Goal: Task Accomplishment & Management: Manage account settings

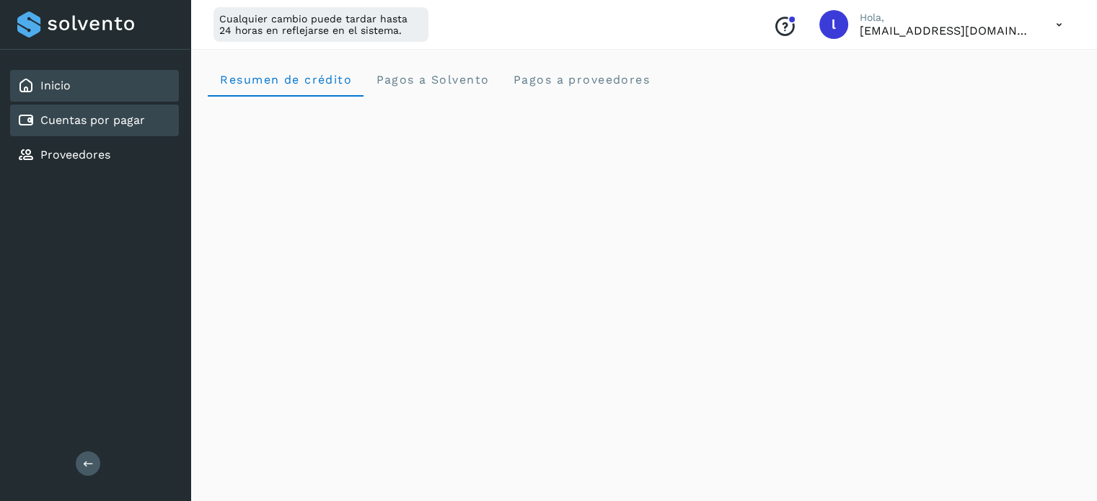
click at [126, 126] on div "Cuentas por pagar" at bounding box center [81, 120] width 128 height 17
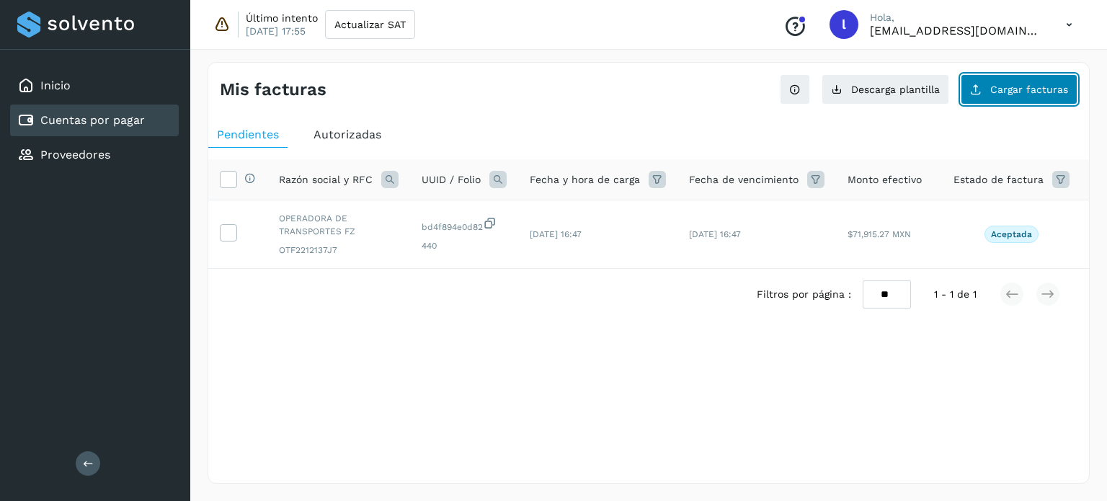
click at [1019, 95] on button "Cargar facturas" at bounding box center [1019, 89] width 117 height 30
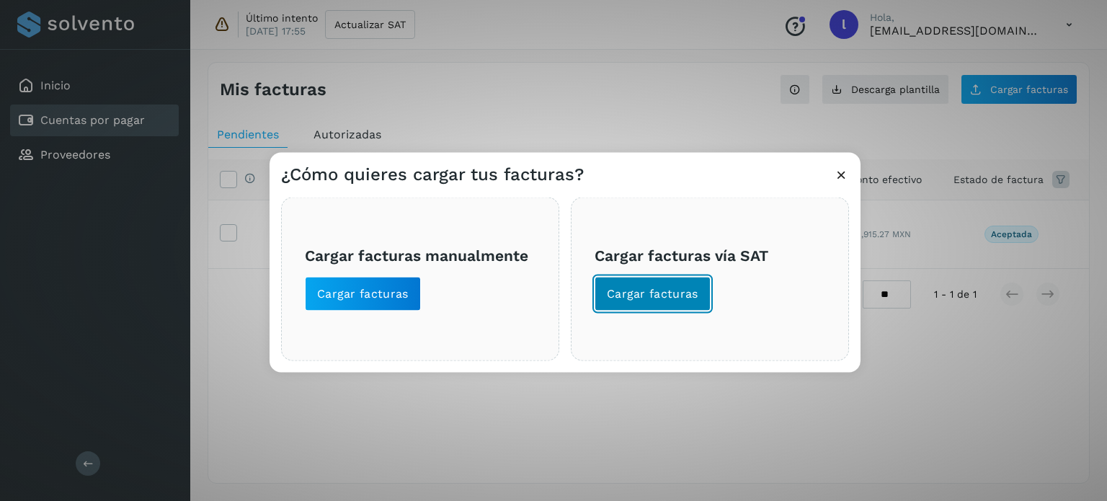
click at [626, 293] on span "Cargar facturas" at bounding box center [653, 294] width 92 height 16
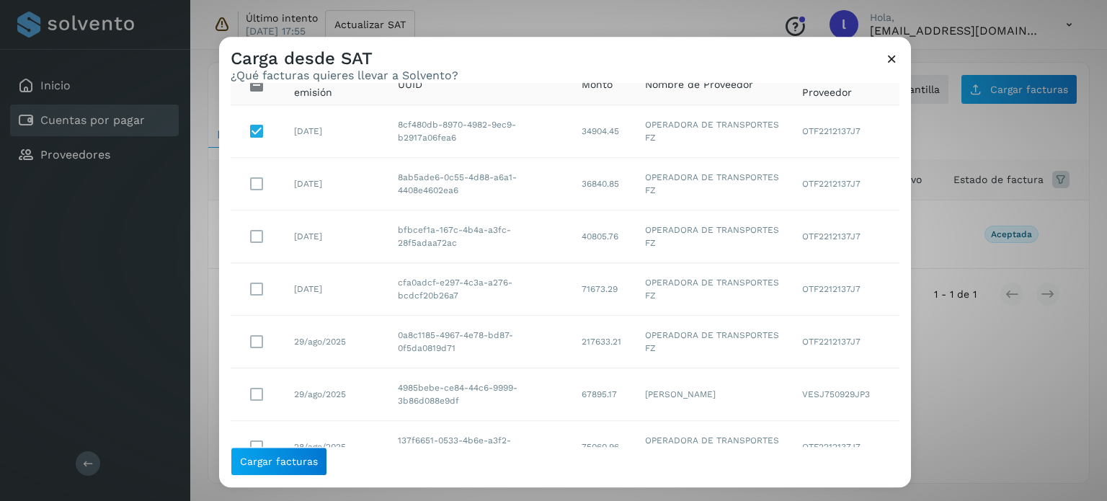
scroll to position [286, 0]
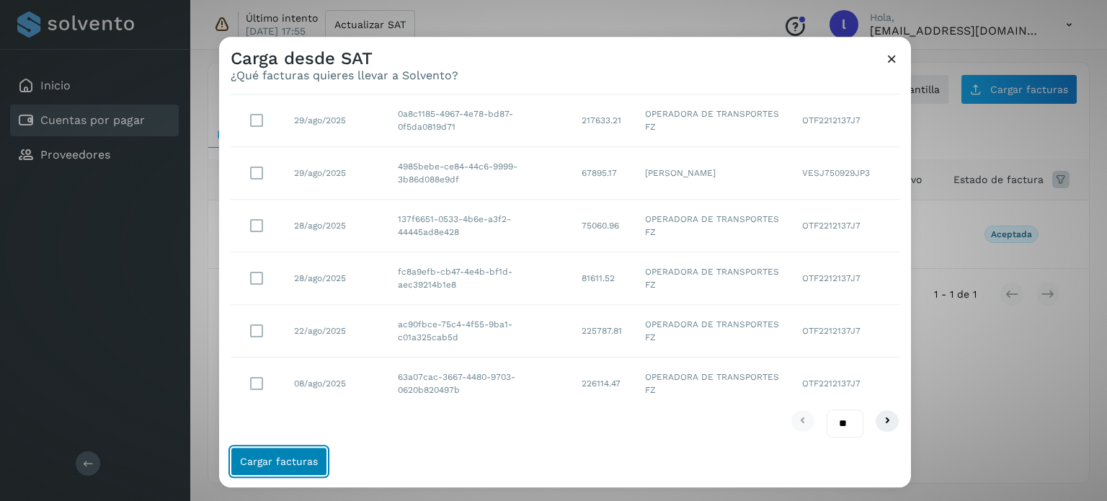
click at [260, 458] on span "Cargar facturas" at bounding box center [279, 461] width 78 height 10
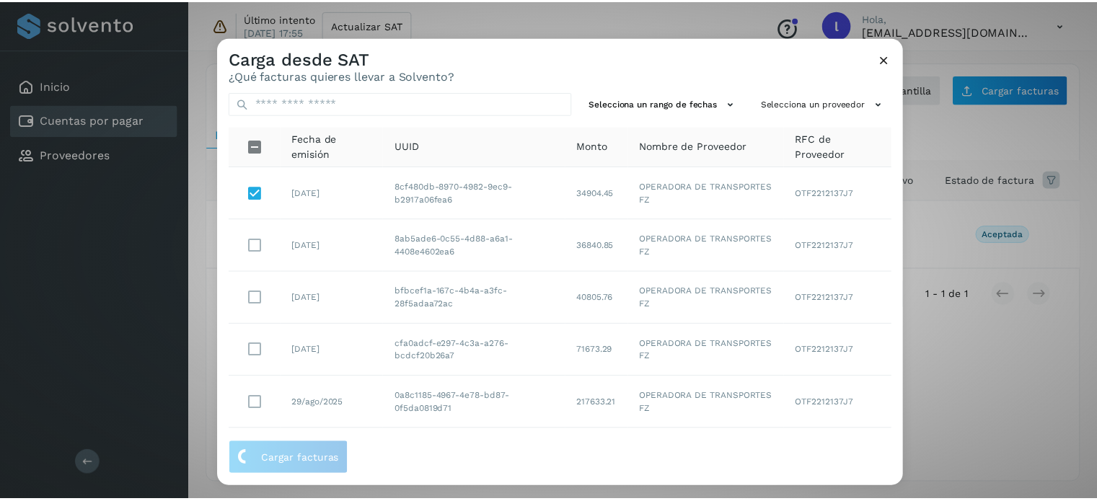
scroll to position [0, 0]
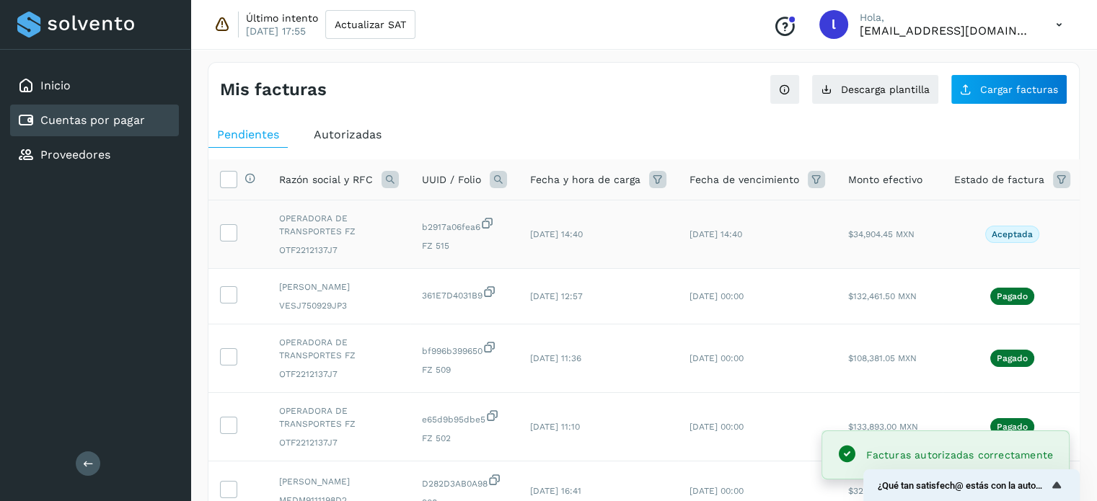
click at [237, 236] on td at bounding box center [237, 234] width 59 height 68
click at [221, 232] on td at bounding box center [237, 234] width 59 height 68
click at [229, 232] on icon at bounding box center [228, 231] width 15 height 15
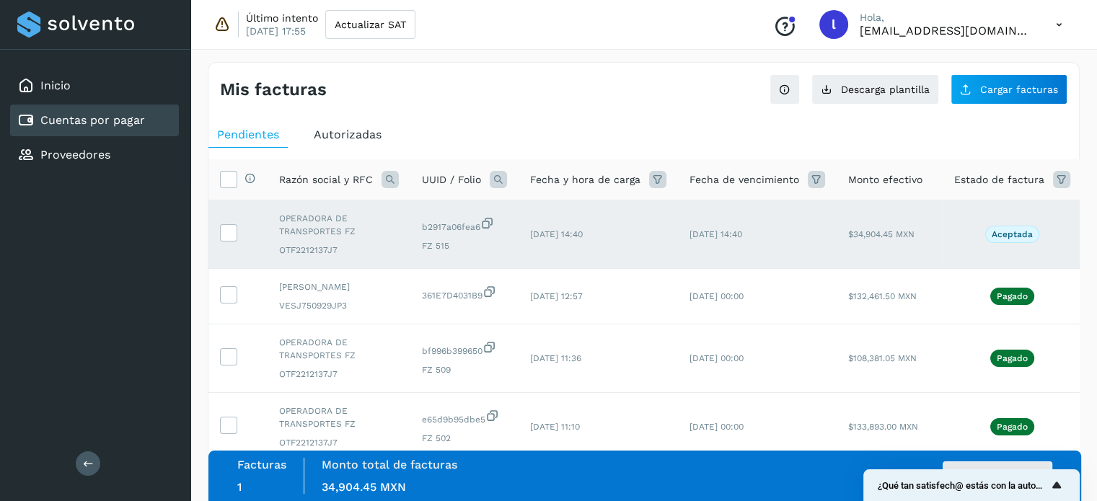
click at [1059, 485] on icon "Mostrar encuesta - ¿Qué tan satisfech@ estás con la autorización de tus factura…" at bounding box center [1056, 485] width 17 height 17
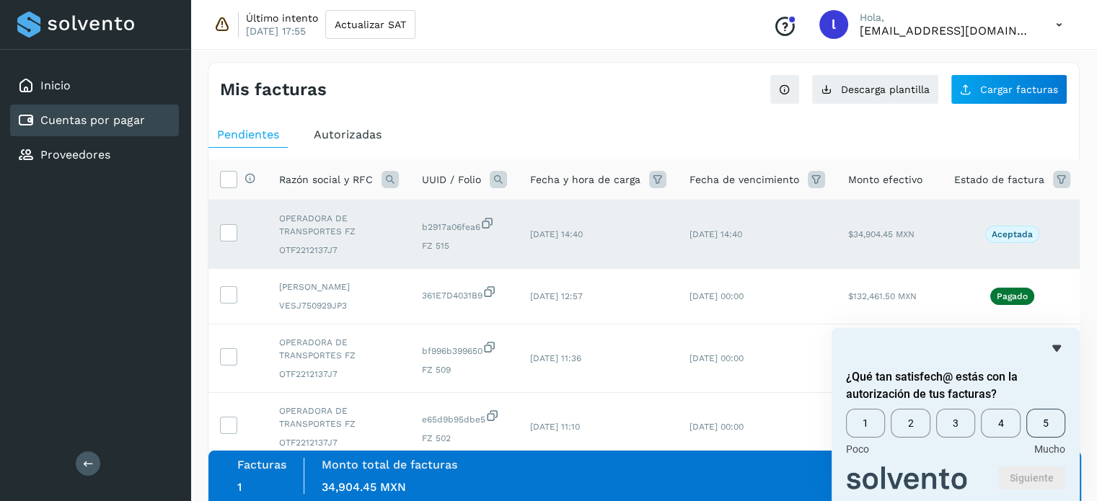
click at [1056, 425] on span "5" at bounding box center [1045, 423] width 39 height 29
click at [1035, 472] on button "Siguiente" at bounding box center [1031, 478] width 67 height 23
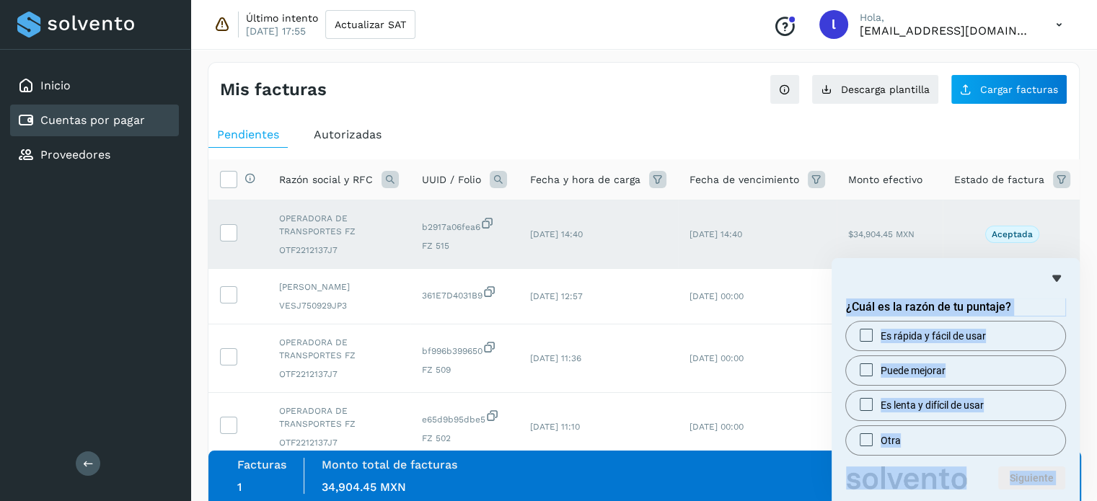
click at [826, 481] on body "Inicio Cuentas por pagar Proveedores Salir Último intento [DATE] 17:55 Actualiz…" at bounding box center [548, 471] width 1097 height 942
click at [1057, 270] on icon "Ocultar encuesta" at bounding box center [1056, 278] width 17 height 17
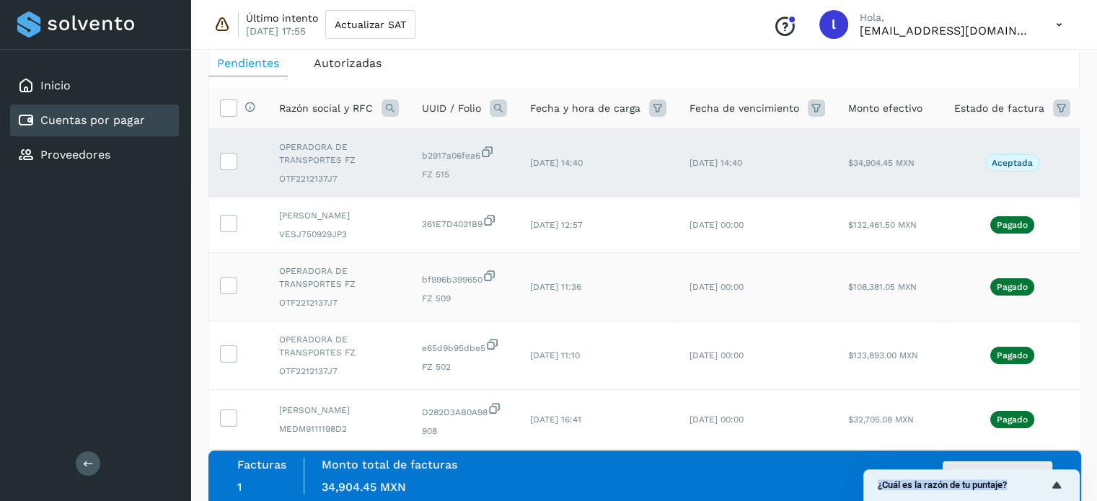
scroll to position [72, 0]
click at [1061, 485] on icon "Mostrar encuesta - ¿Cuál es la razón de tu puntaje?" at bounding box center [1056, 485] width 17 height 17
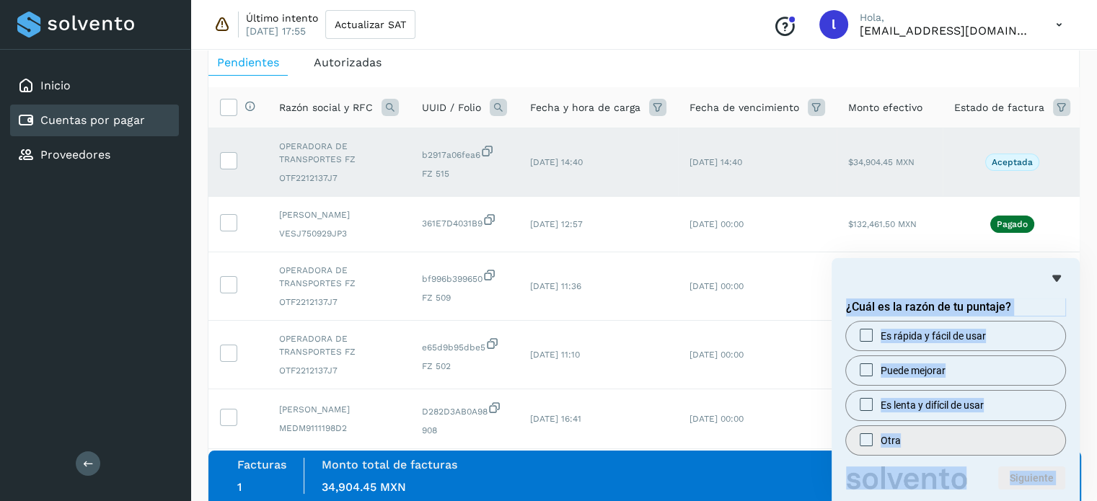
click at [914, 433] on label "Otra" at bounding box center [955, 440] width 219 height 29
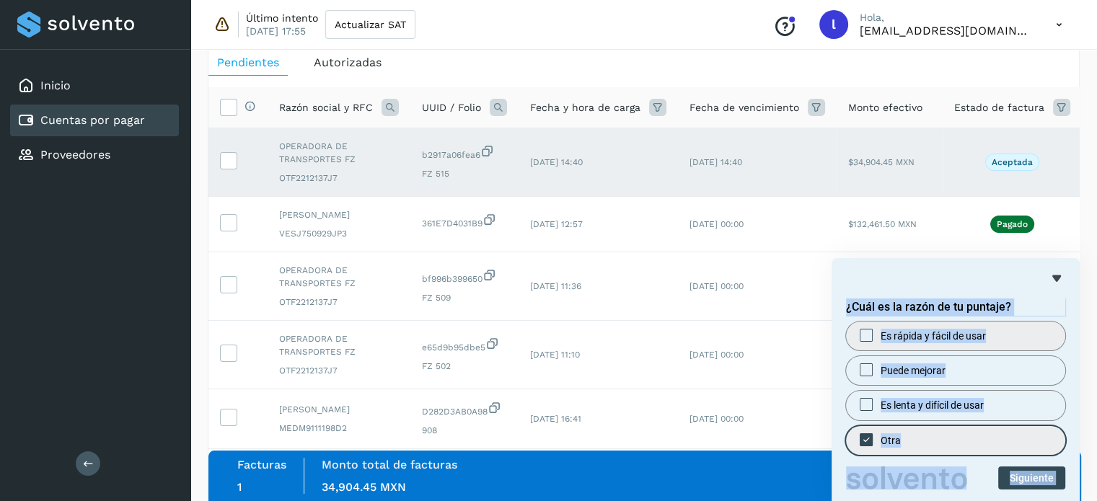
click at [931, 335] on span "Es rápida y fácil de usar" at bounding box center [932, 336] width 105 height 14
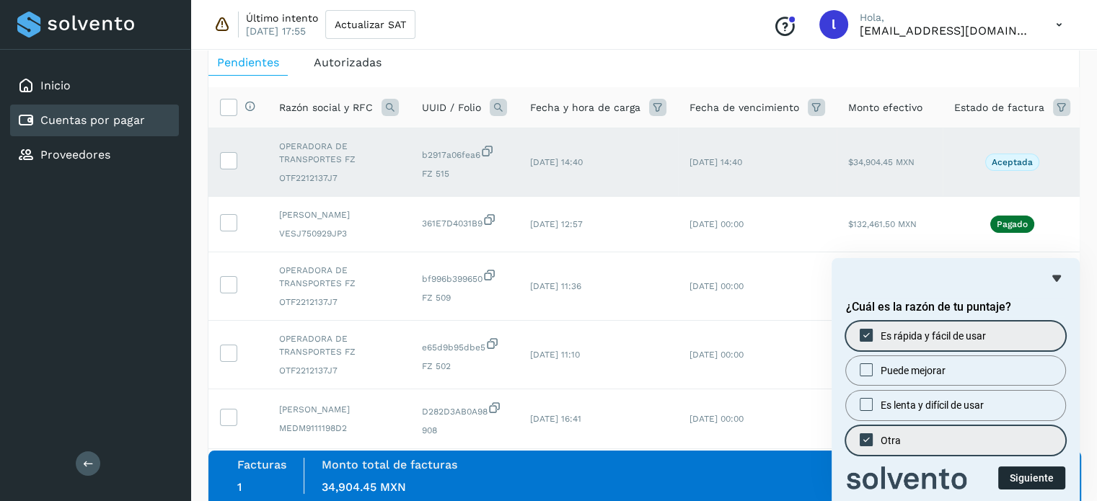
click at [1033, 469] on button "Siguiente" at bounding box center [1031, 478] width 67 height 23
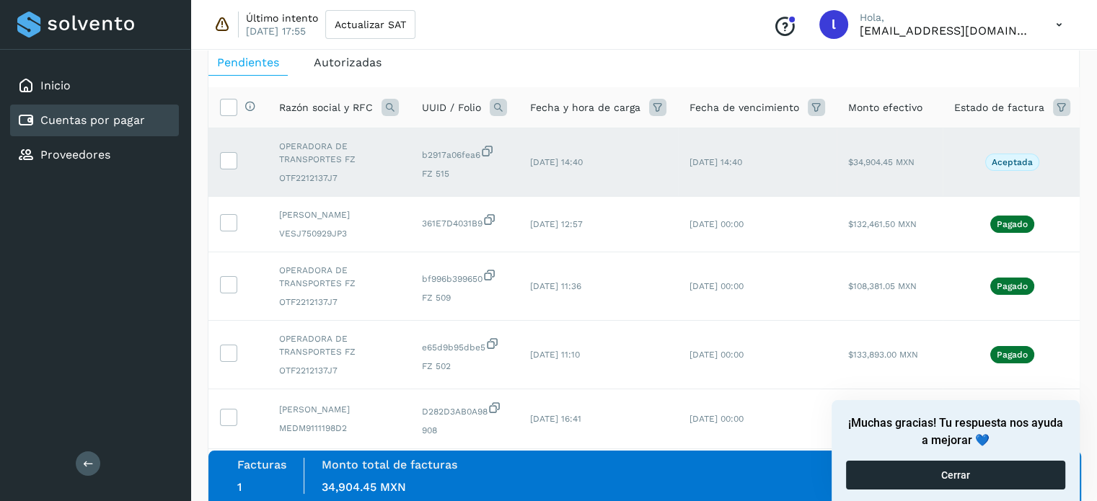
click at [979, 471] on button "Cerrar" at bounding box center [955, 475] width 219 height 29
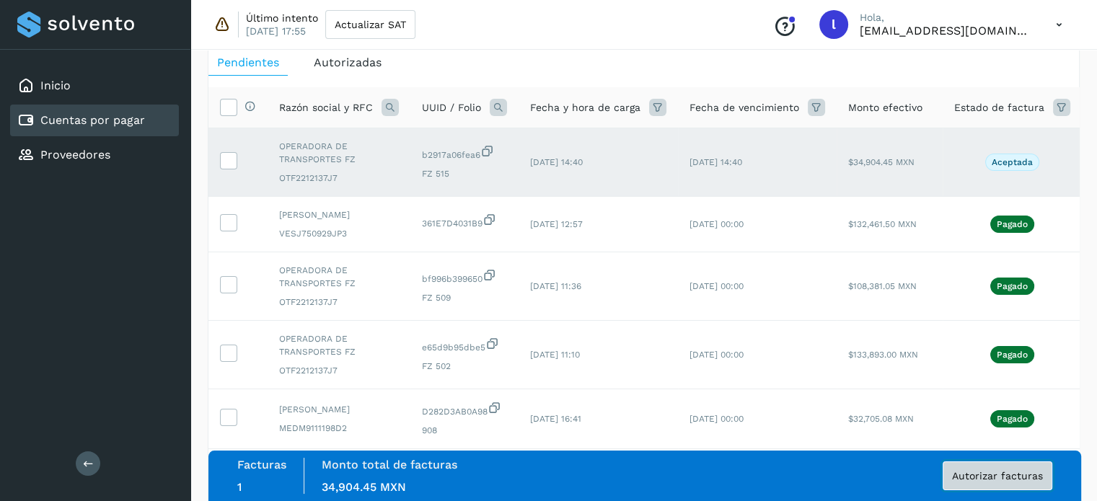
click at [1012, 487] on button "Autorizar facturas" at bounding box center [997, 475] width 110 height 29
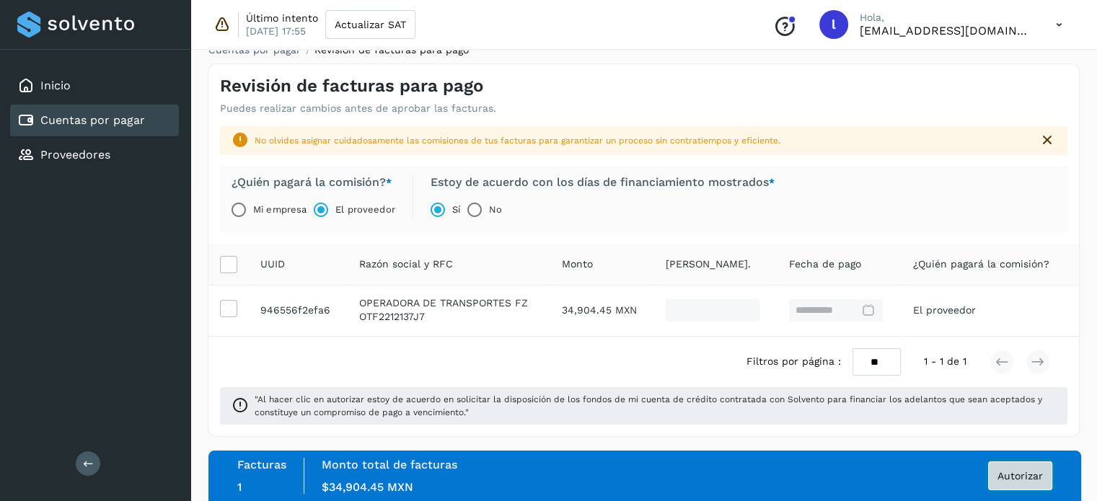
click at [1020, 478] on span "Autorizar" at bounding box center [1019, 476] width 45 height 10
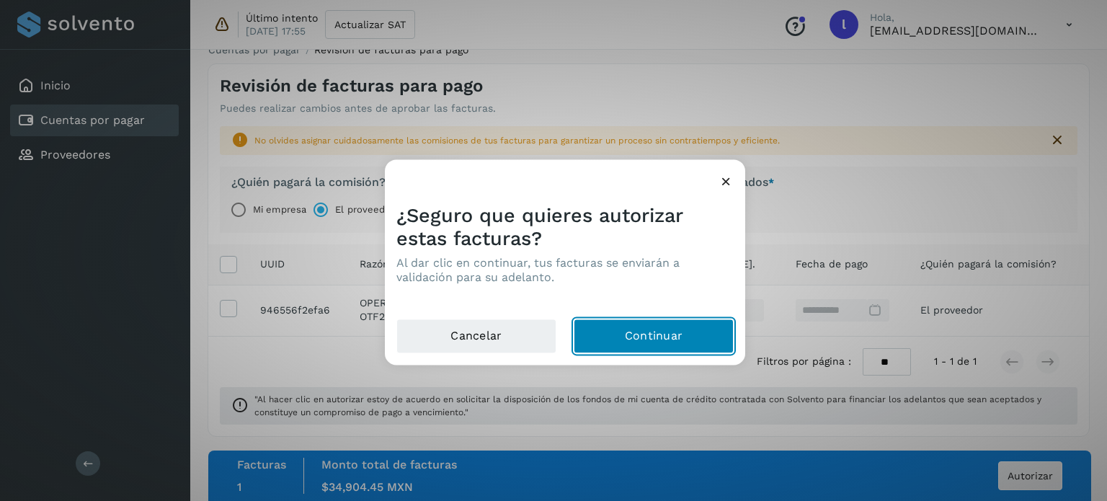
click at [682, 341] on button "Continuar" at bounding box center [654, 336] width 160 height 35
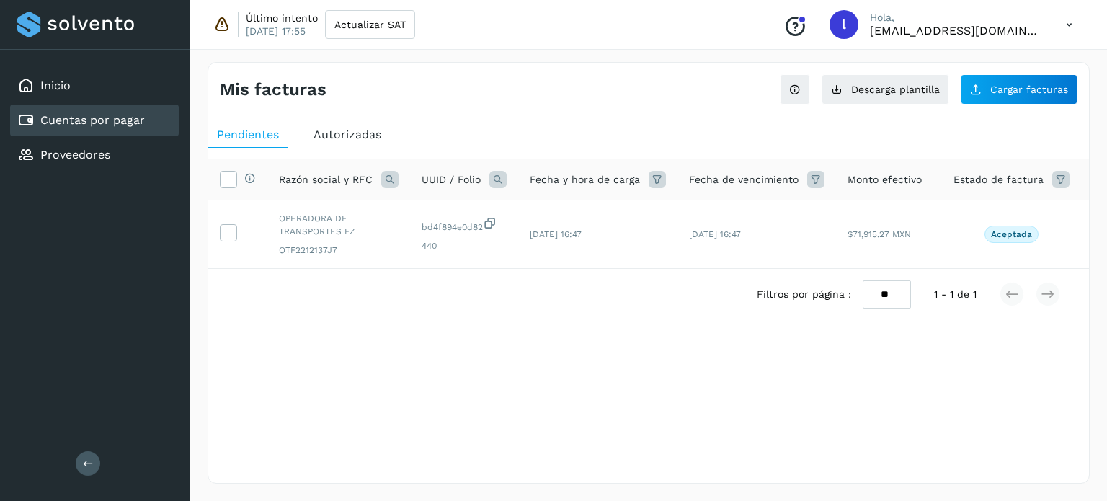
click at [352, 126] on div "Autorizadas" at bounding box center [347, 135] width 85 height 26
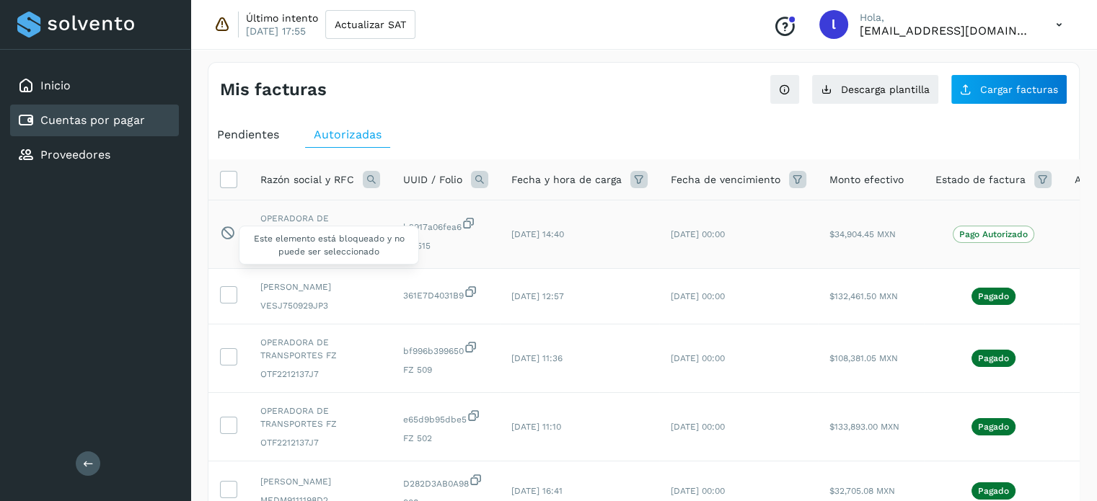
click at [226, 231] on icon at bounding box center [227, 232] width 15 height 15
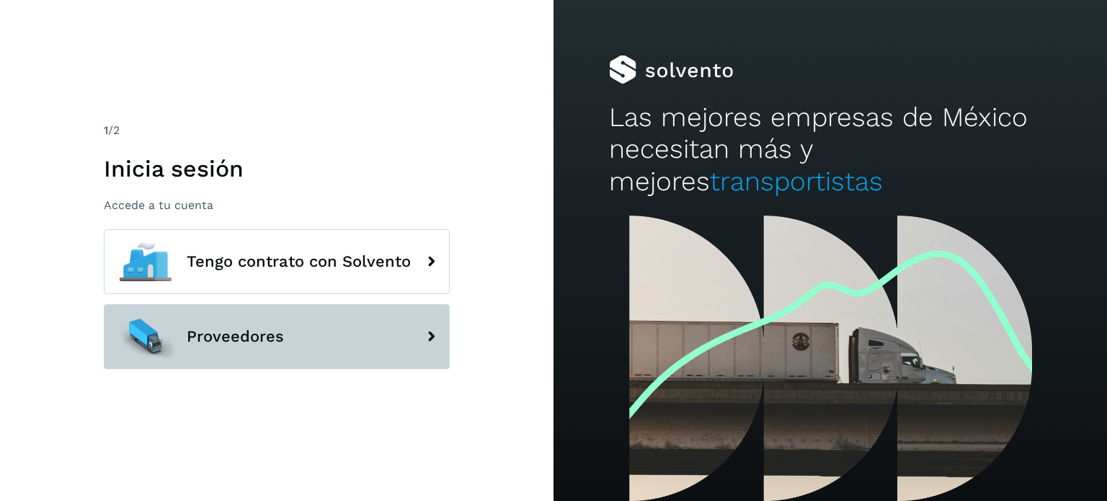
click at [303, 334] on button "Proveedores" at bounding box center [277, 336] width 346 height 65
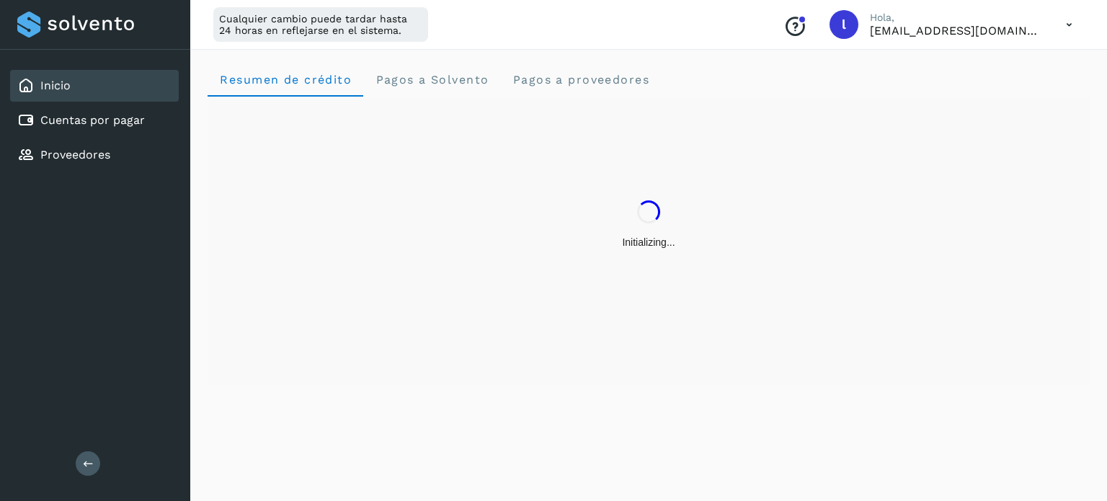
click at [1067, 25] on icon at bounding box center [1070, 25] width 30 height 30
click at [973, 93] on div "Cerrar sesión" at bounding box center [998, 92] width 172 height 27
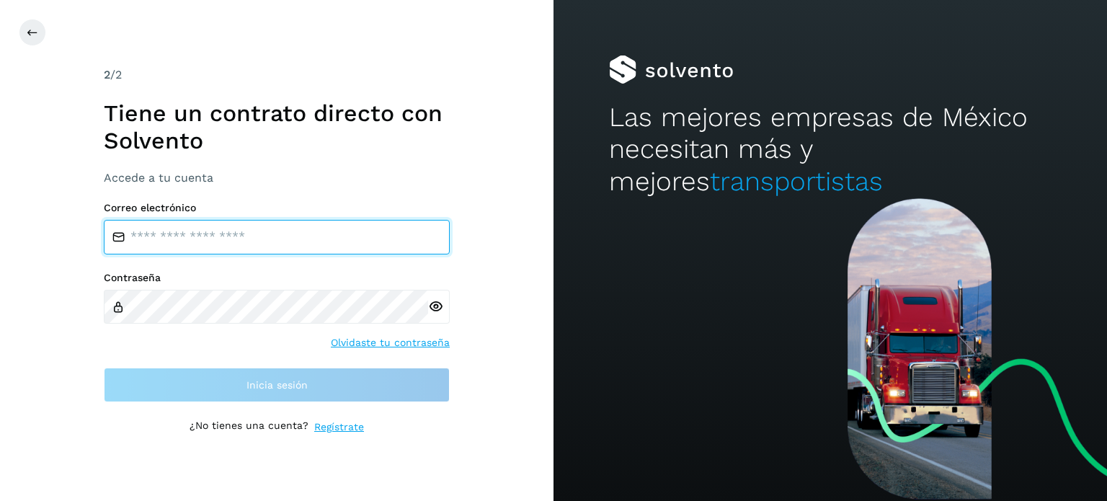
click at [180, 239] on input "email" at bounding box center [277, 237] width 346 height 35
type input "**********"
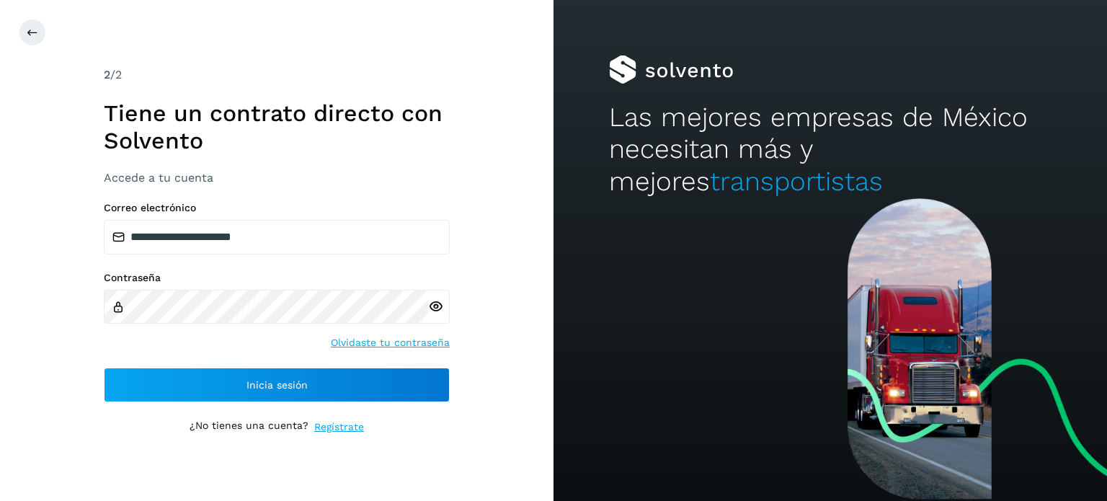
click at [434, 306] on icon at bounding box center [435, 306] width 15 height 15
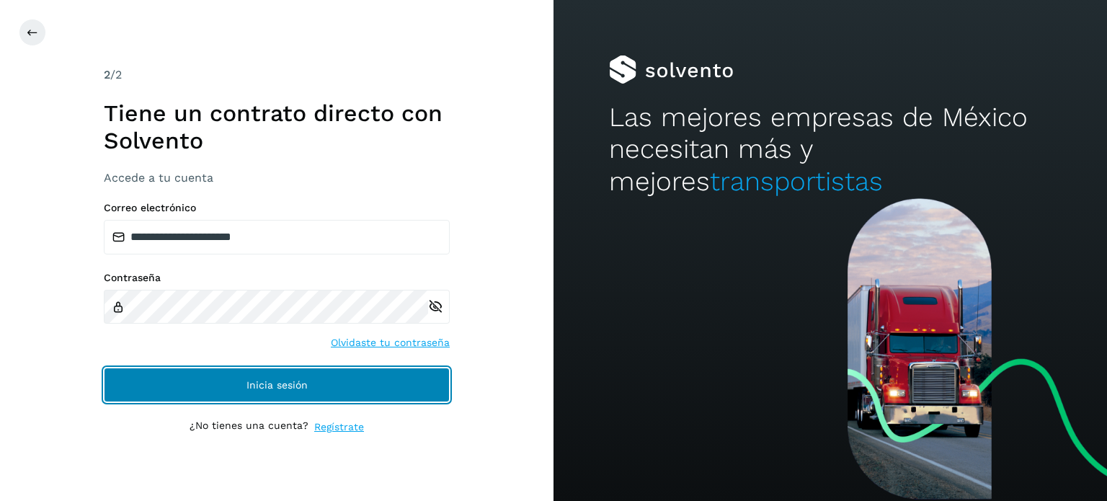
click at [125, 392] on button "Inicia sesión" at bounding box center [277, 385] width 346 height 35
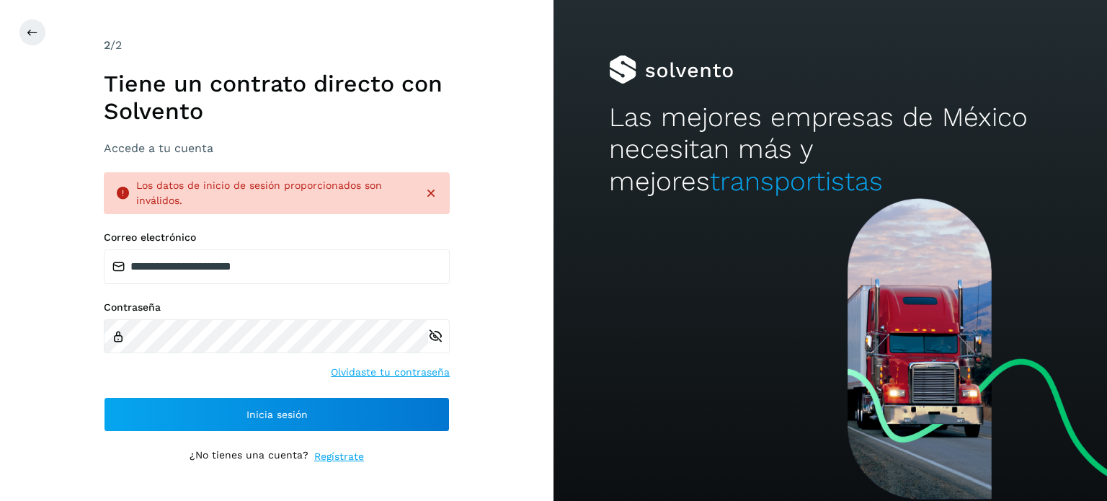
click at [35, 46] on div "**********" at bounding box center [277, 250] width 554 height 501
click at [27, 22] on button at bounding box center [32, 32] width 27 height 27
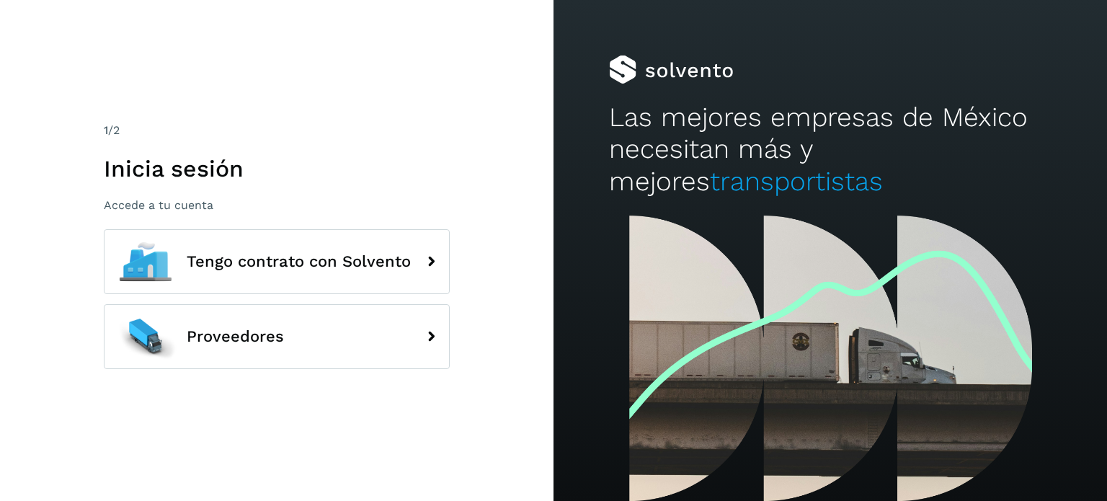
click at [80, 84] on div "1 /2 Inicia sesión Accede a tu cuenta Tengo contrato con Solvento Proveedores" at bounding box center [277, 250] width 554 height 501
